Goal: Information Seeking & Learning: Find specific page/section

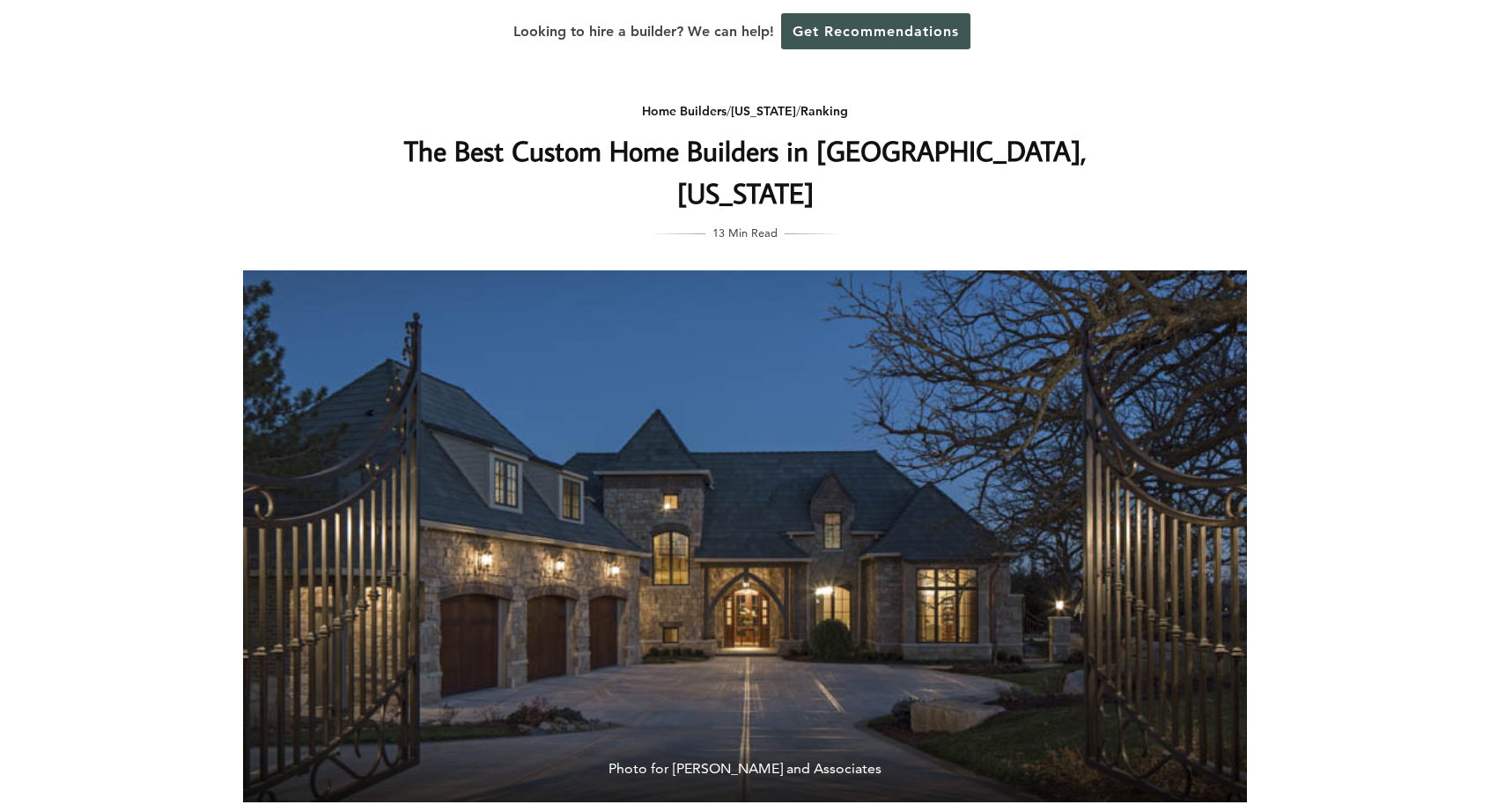
scroll to position [9759, 0]
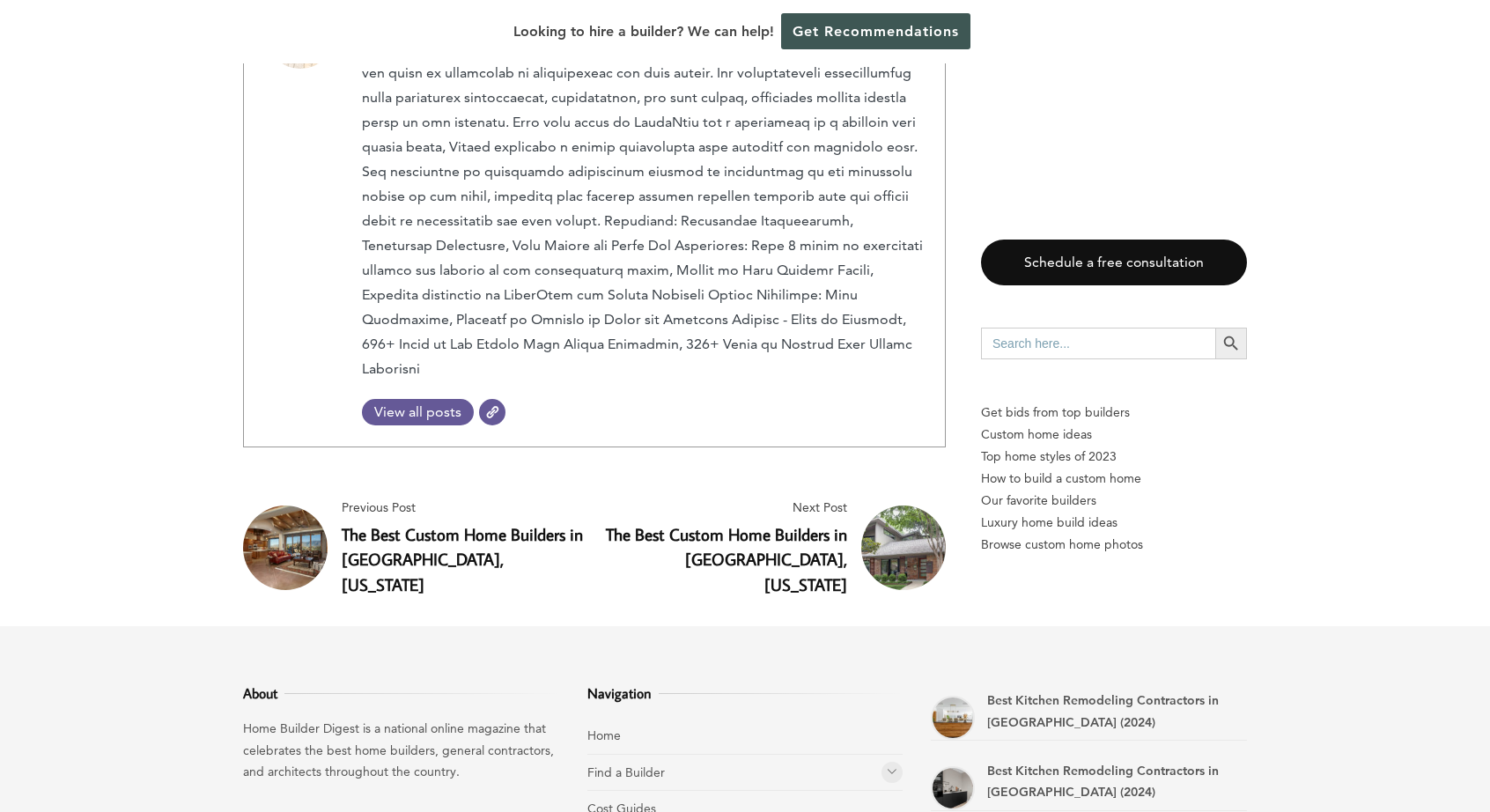
click at [893, 765] on icon at bounding box center [893, 771] width 11 height 14
click at [678, 800] on link "Home Builders" at bounding box center [656, 807] width 82 height 15
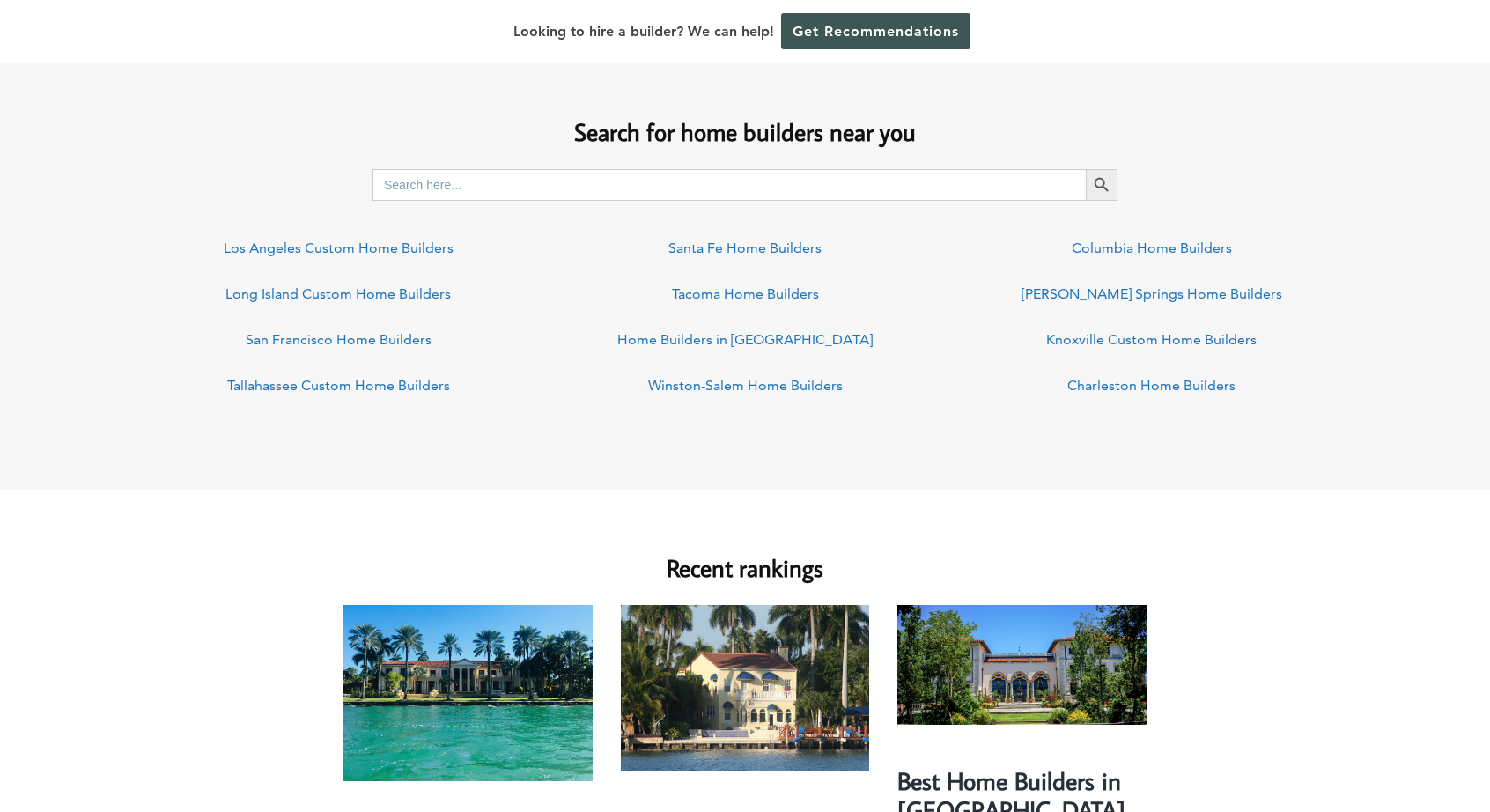
scroll to position [1232, 0]
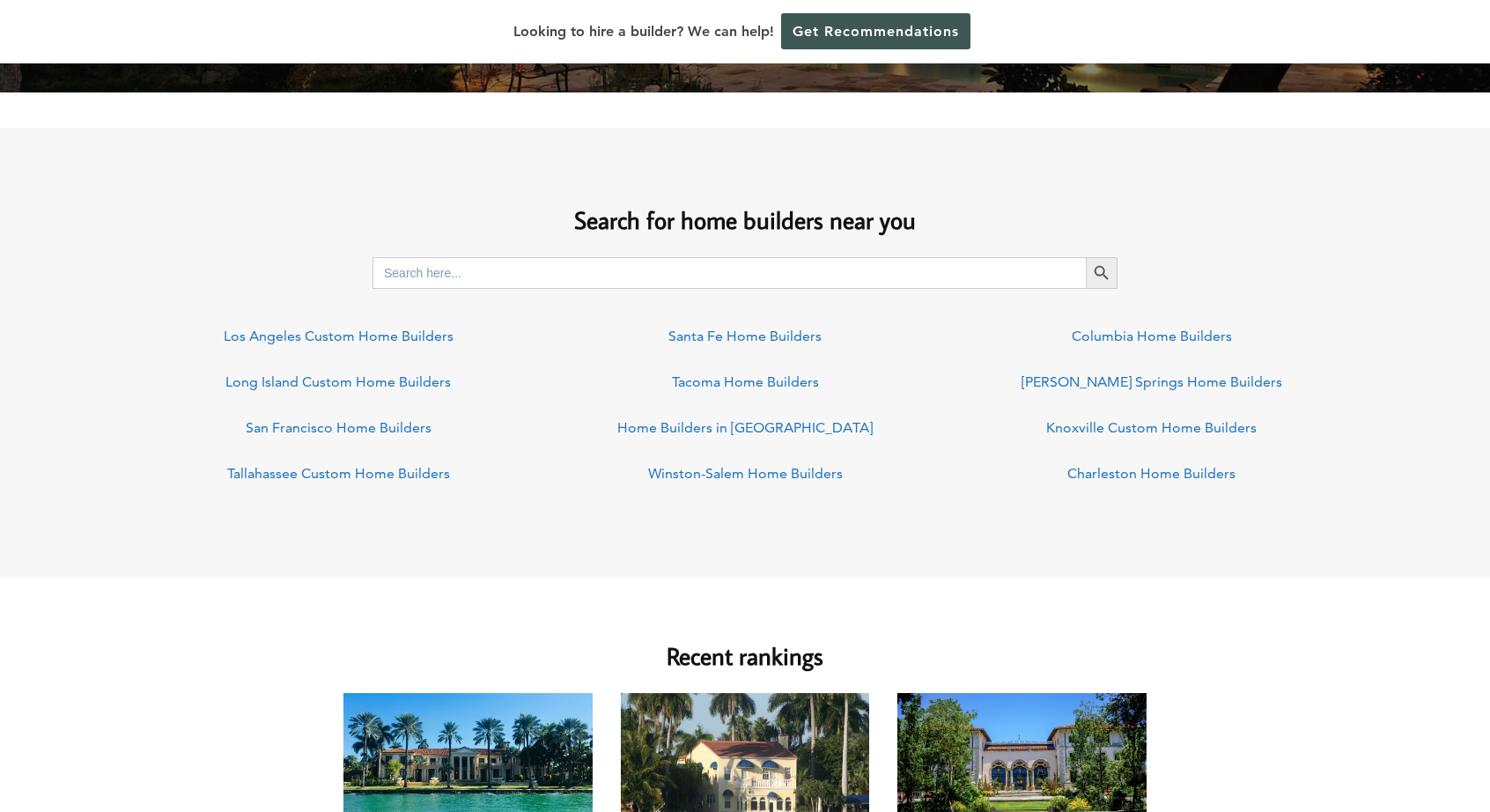
click at [567, 267] on input "Search for:" at bounding box center [729, 273] width 713 height 32
type input "omaha, [GEOGRAPHIC_DATA]"
click at [1103, 269] on icon "Search" at bounding box center [1101, 273] width 19 height 19
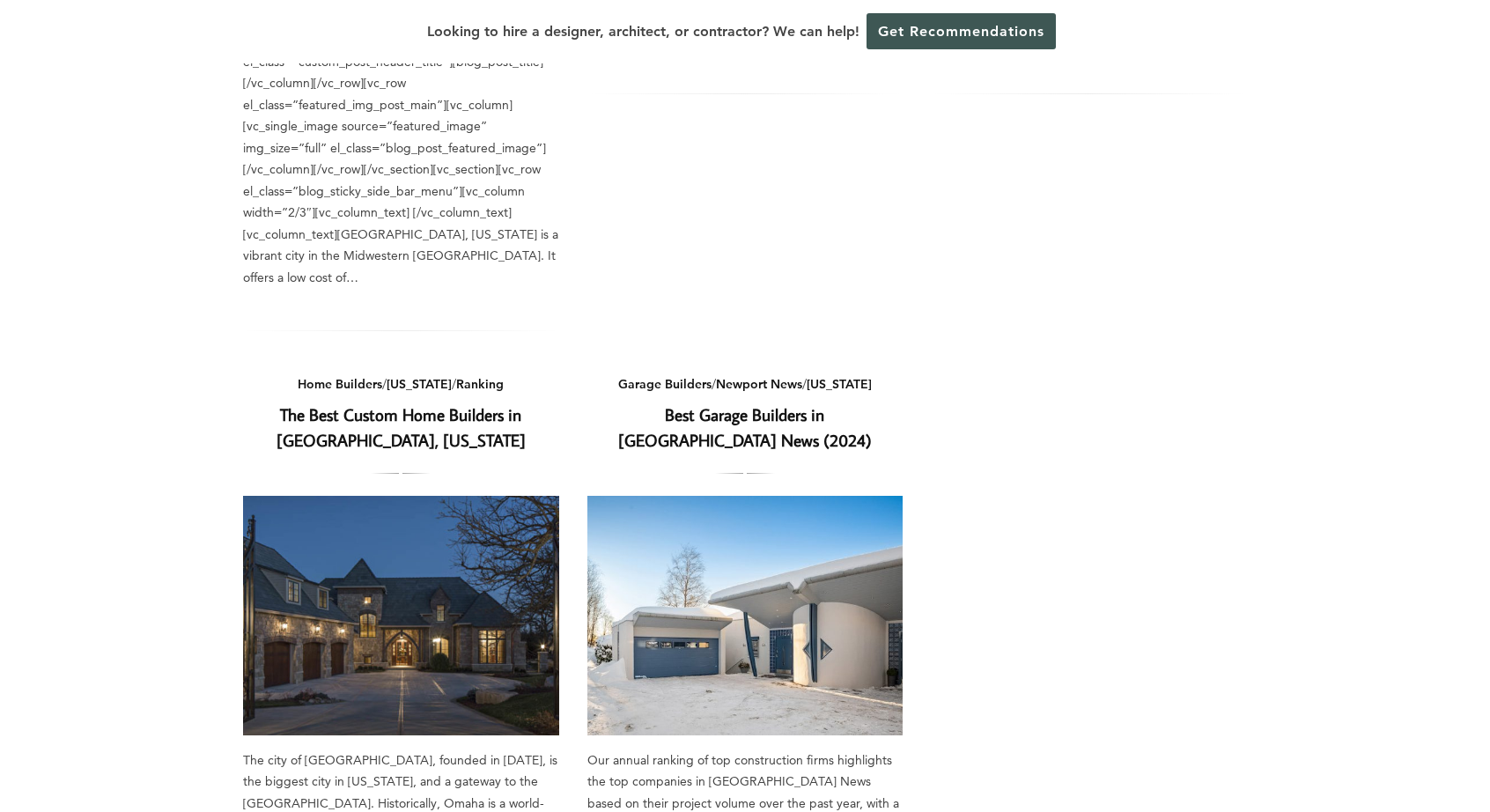
scroll to position [1321, 0]
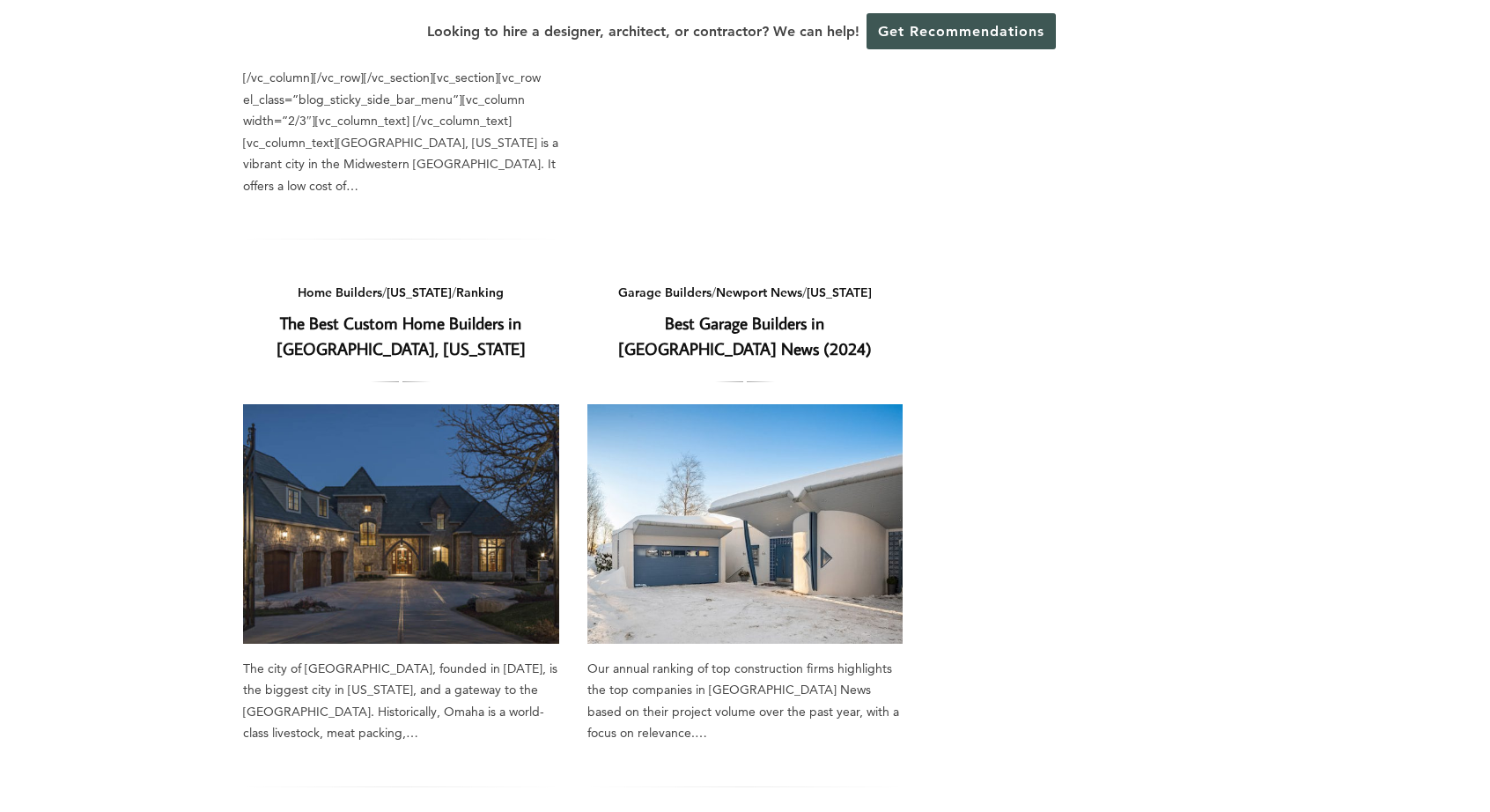
click at [375, 459] on img at bounding box center [401, 524] width 316 height 239
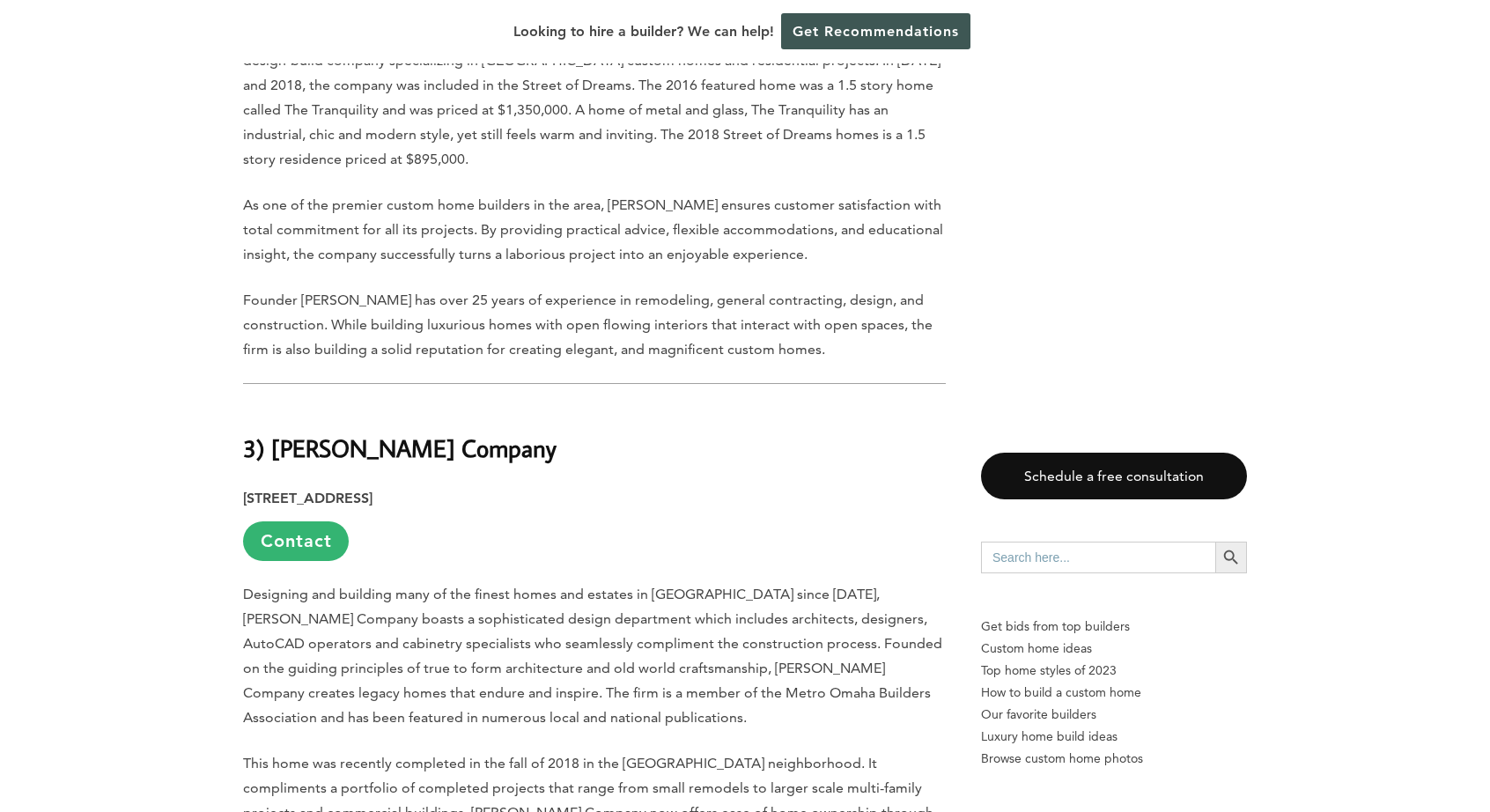
scroll to position [6720, 0]
